Goal: Information Seeking & Learning: Learn about a topic

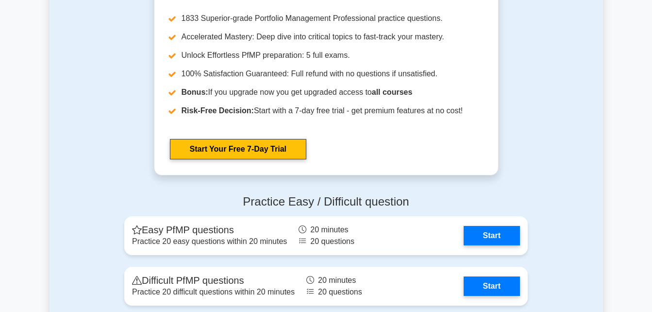
scroll to position [925, 0]
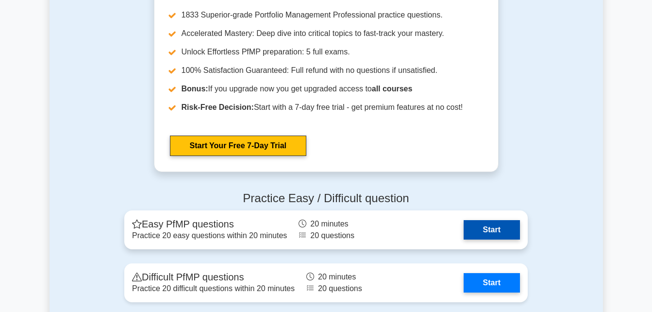
click at [492, 228] on link "Start" at bounding box center [492, 229] width 56 height 19
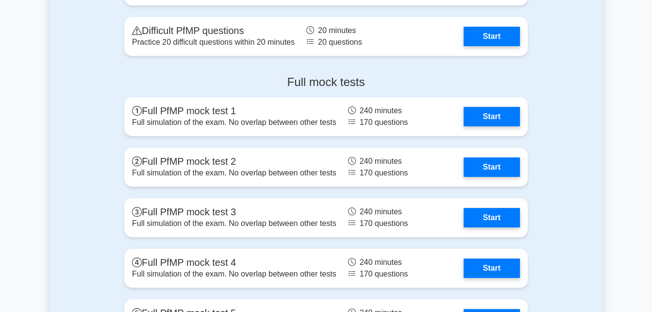
scroll to position [1182, 0]
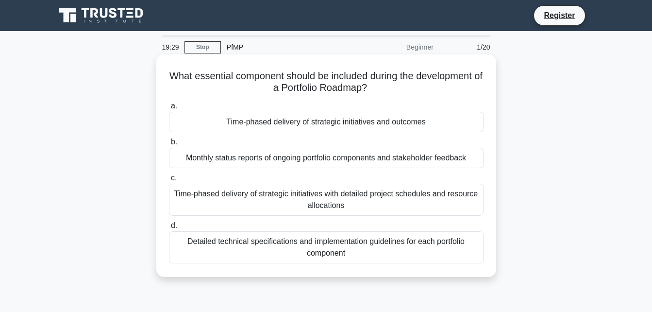
click at [391, 162] on div "Monthly status reports of ongoing portfolio components and stakeholder feedback" at bounding box center [326, 158] width 315 height 20
click at [169, 145] on input "b. Monthly status reports of ongoing portfolio components and stakeholder feedb…" at bounding box center [169, 142] width 0 height 6
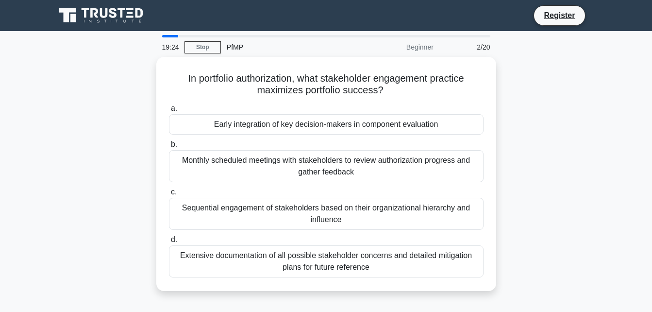
click at [391, 162] on div "Monthly scheduled meetings with stakeholders to review authorization progress a…" at bounding box center [326, 166] width 315 height 32
click at [169, 148] on input "b. Monthly scheduled meetings with stakeholders to review authorization progres…" at bounding box center [169, 144] width 0 height 6
